Goal: Transaction & Acquisition: Purchase product/service

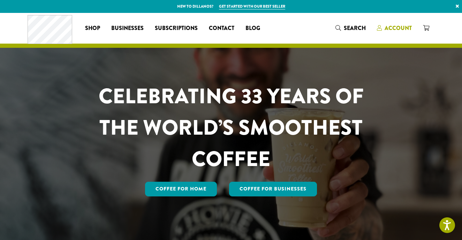
click at [393, 27] on span "Account" at bounding box center [398, 28] width 27 height 8
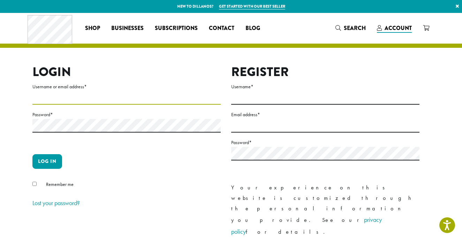
type input "**********"
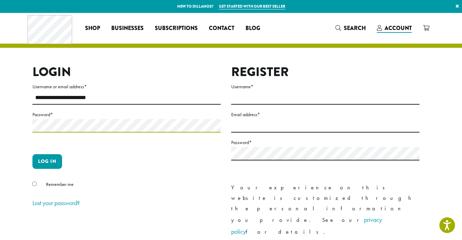
scroll to position [0, 0]
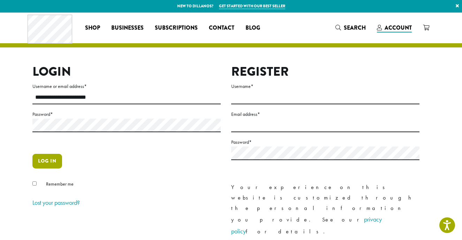
click at [46, 160] on button "Log in" at bounding box center [47, 161] width 30 height 15
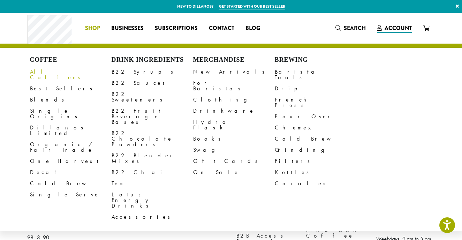
click at [41, 70] on link "All Coffees" at bounding box center [71, 74] width 82 height 17
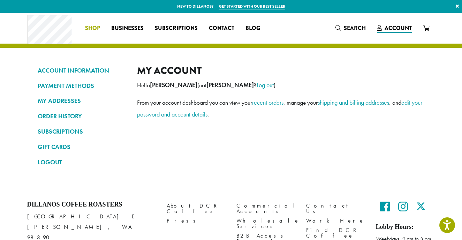
click at [90, 27] on span "Shop" at bounding box center [92, 28] width 15 height 9
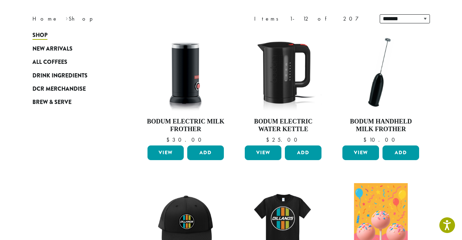
scroll to position [90, 0]
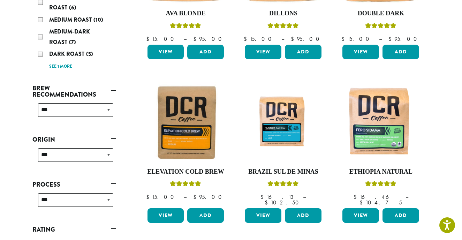
scroll to position [200, 0]
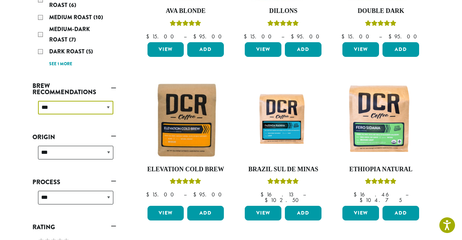
select select "********"
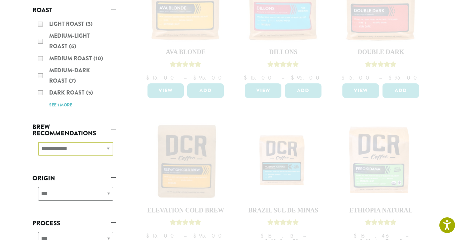
scroll to position [158, 0]
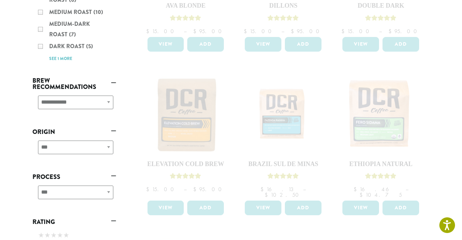
scroll to position [206, 0]
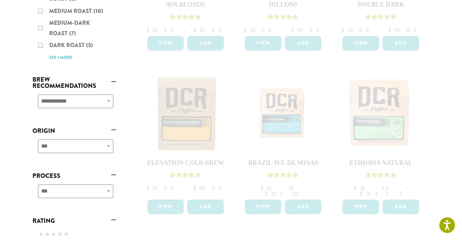
click at [72, 99] on div "**********" at bounding box center [74, 104] width 84 height 25
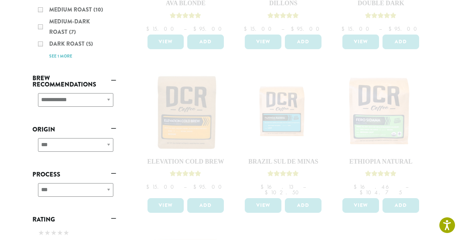
scroll to position [208, 0]
click at [108, 99] on div "**********" at bounding box center [74, 102] width 84 height 25
click at [107, 98] on div "**********" at bounding box center [74, 102] width 84 height 25
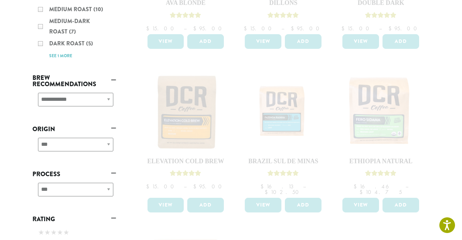
click at [54, 56] on div "Light Roast (3) Medium-Light Roast (6) Medium Roast (10) Medium-Dark Roast (7) …" at bounding box center [74, 15] width 84 height 97
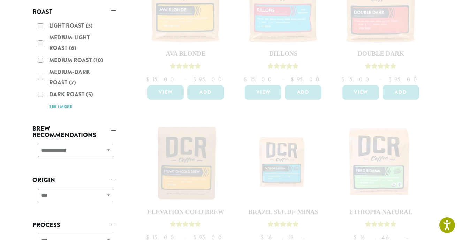
scroll to position [156, 0]
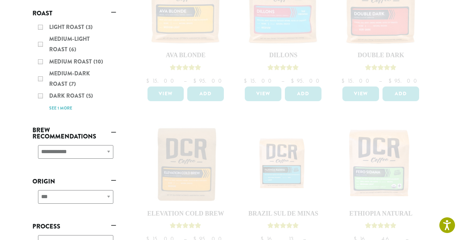
scroll to position [200, 0]
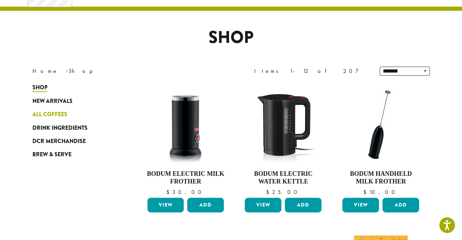
click at [50, 114] on span "All Coffees" at bounding box center [49, 114] width 35 height 9
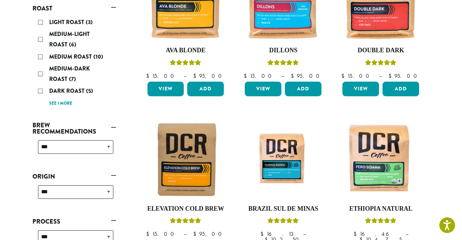
scroll to position [171, 0]
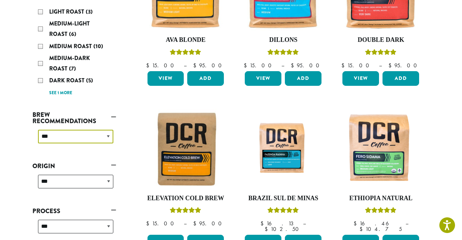
select select "********"
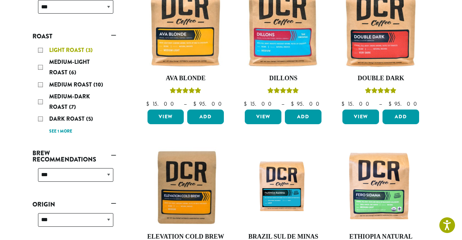
scroll to position [132, 0]
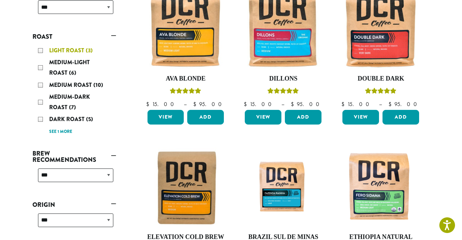
click at [41, 50] on div "Light Roast (3)" at bounding box center [75, 50] width 75 height 10
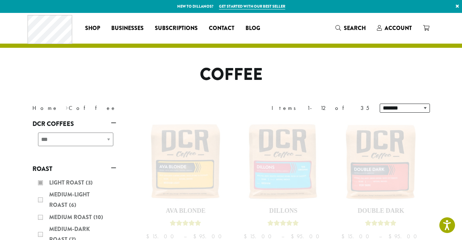
scroll to position [132, 0]
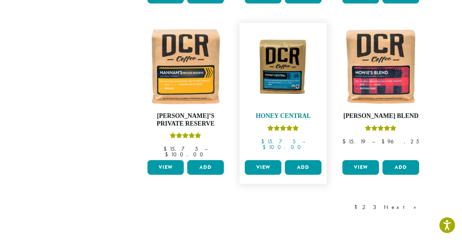
scroll to position [584, 0]
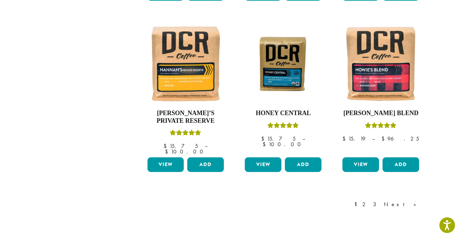
click at [415, 200] on link "Next »" at bounding box center [403, 204] width 40 height 8
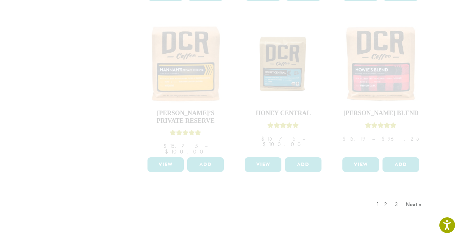
scroll to position [597, 0]
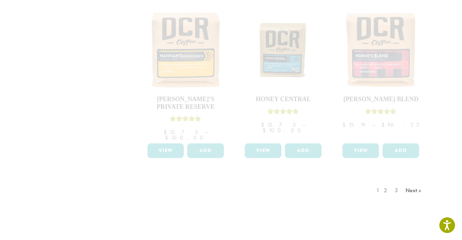
scroll to position [584, 0]
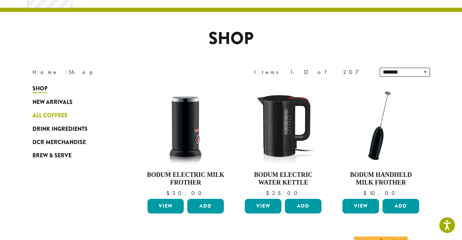
scroll to position [33, 0]
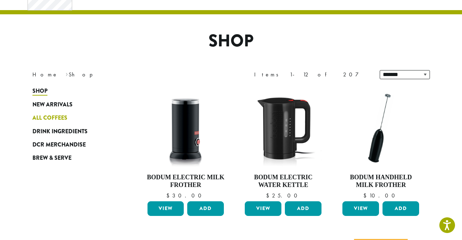
click at [43, 115] on span "All Coffees" at bounding box center [49, 118] width 35 height 9
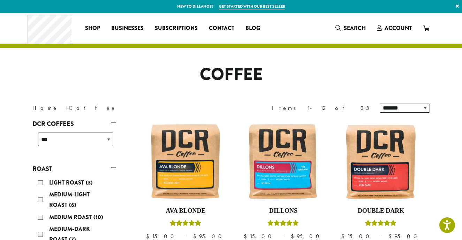
click at [41, 183] on div "Light Roast (3)" at bounding box center [75, 183] width 75 height 10
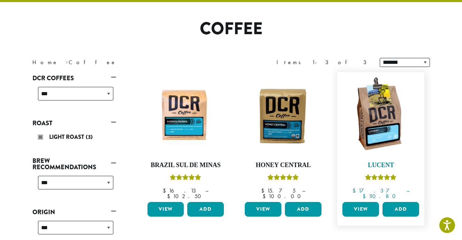
scroll to position [47, 0]
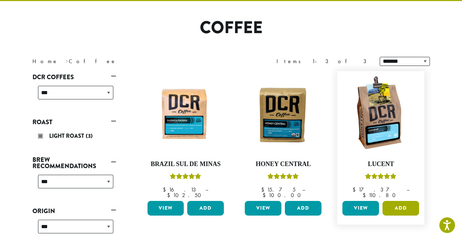
click at [398, 201] on button "Add" at bounding box center [401, 208] width 37 height 15
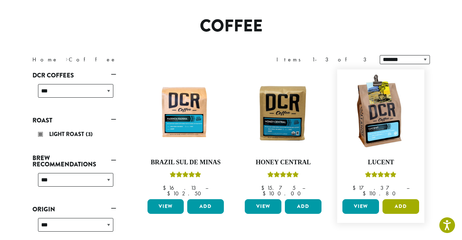
scroll to position [48, 0]
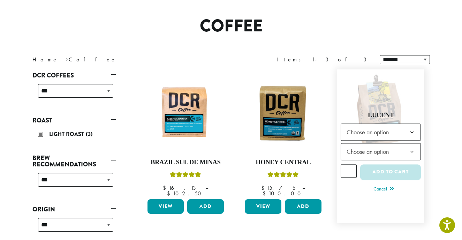
click at [414, 127] on b at bounding box center [412, 132] width 17 height 17
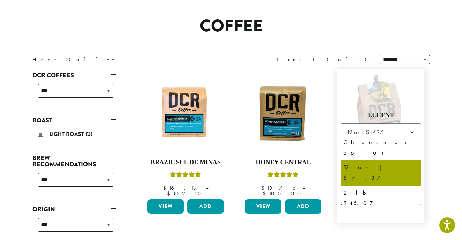
click at [412, 128] on b at bounding box center [412, 132] width 17 height 17
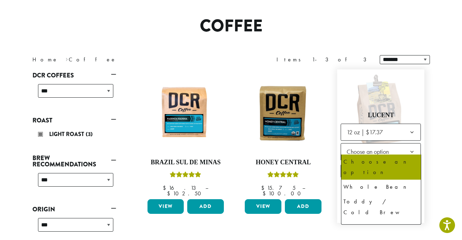
click at [411, 145] on b at bounding box center [412, 151] width 17 height 17
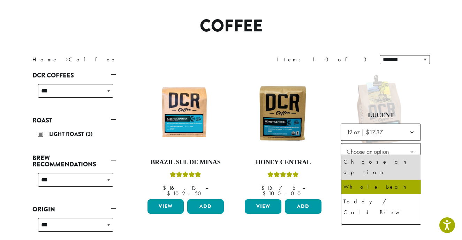
select select "*********"
select select "**********"
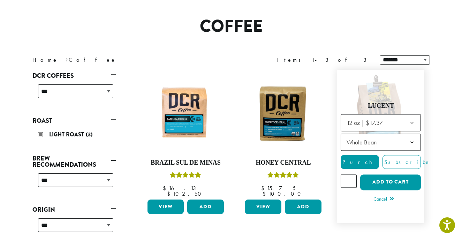
click at [351, 176] on input "*" at bounding box center [349, 180] width 16 height 13
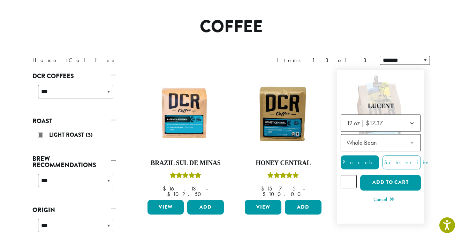
click at [351, 176] on input "*" at bounding box center [349, 181] width 16 height 13
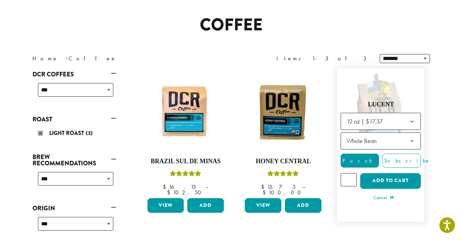
scroll to position [50, 0]
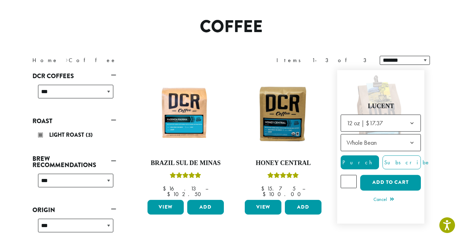
click at [351, 176] on input "*" at bounding box center [349, 181] width 16 height 13
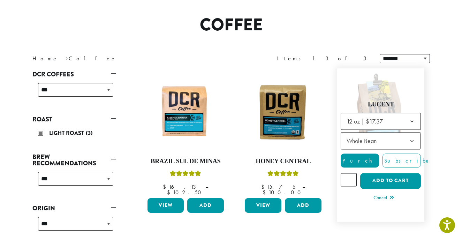
scroll to position [50, 0]
click at [350, 175] on input "*" at bounding box center [349, 179] width 16 height 13
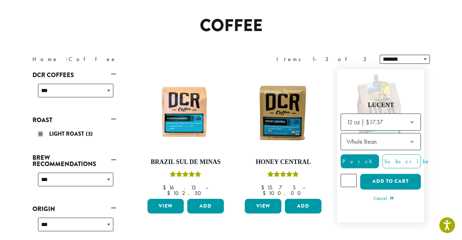
scroll to position [49, 0]
type input "*"
click at [350, 176] on input "*" at bounding box center [349, 180] width 16 height 13
click at [384, 177] on button "Add to cart" at bounding box center [390, 182] width 61 height 16
